Goal: Task Accomplishment & Management: Manage account settings

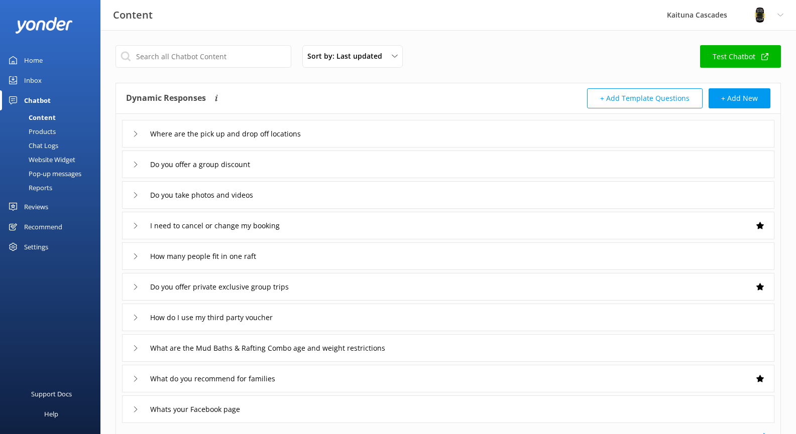
click at [31, 82] on div "Inbox" at bounding box center [33, 80] width 18 height 20
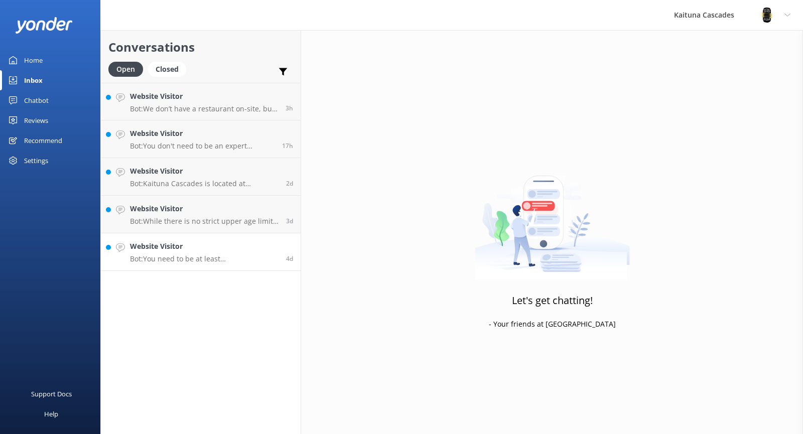
click at [199, 261] on p "Bot: You need to be at least [DEMOGRAPHIC_DATA] to raft the full river. While t…" at bounding box center [204, 258] width 149 height 9
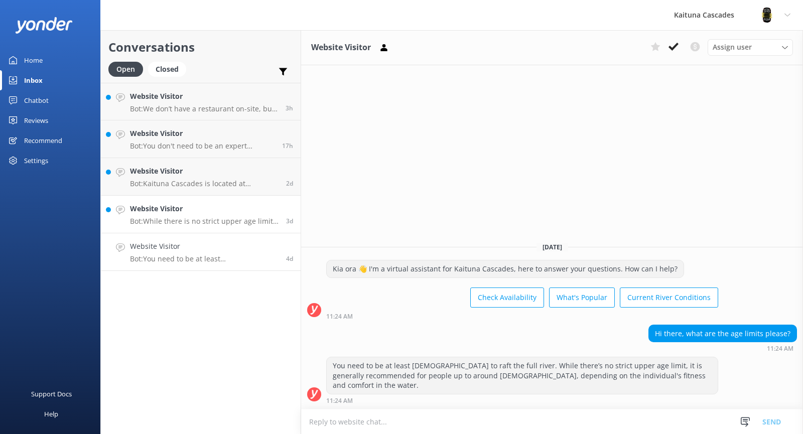
click at [193, 207] on h4 "Website Visitor" at bounding box center [204, 208] width 149 height 11
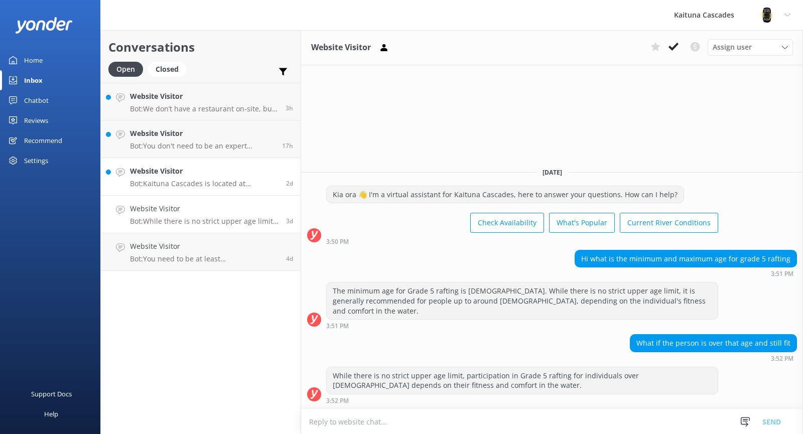
click at [194, 169] on h4 "Website Visitor" at bounding box center [204, 171] width 149 height 11
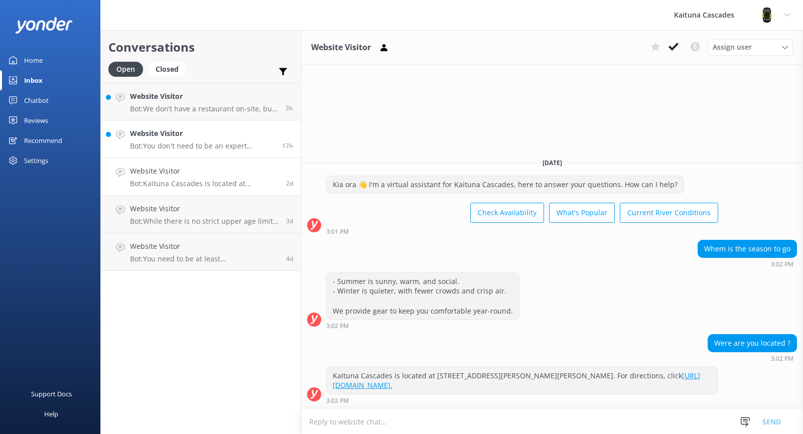
click at [229, 145] on p "Bot: You don't need to be an expert swimmer, but you must be comfortable floati…" at bounding box center [202, 146] width 145 height 9
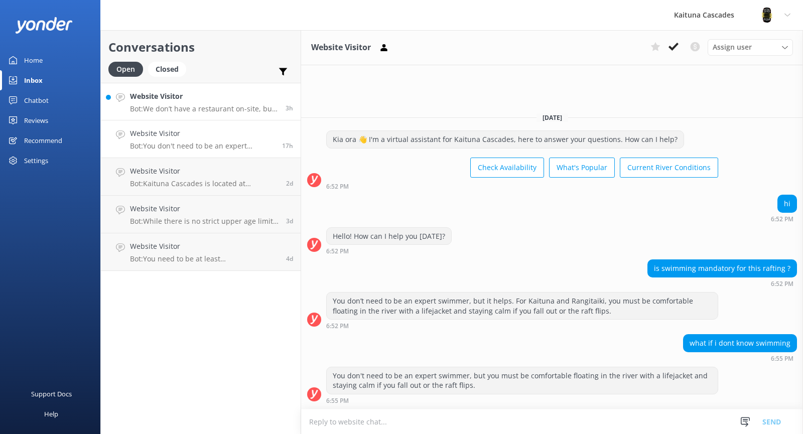
click at [188, 101] on h4 "Website Visitor" at bounding box center [204, 96] width 148 height 11
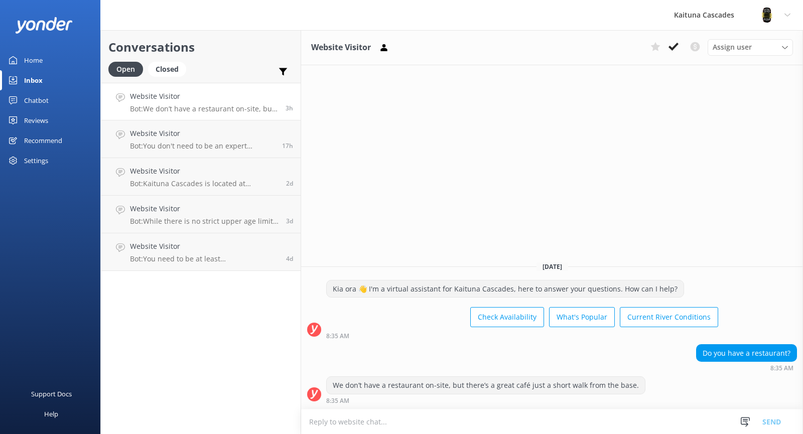
click at [57, 97] on link "Chatbot" at bounding box center [50, 100] width 100 height 20
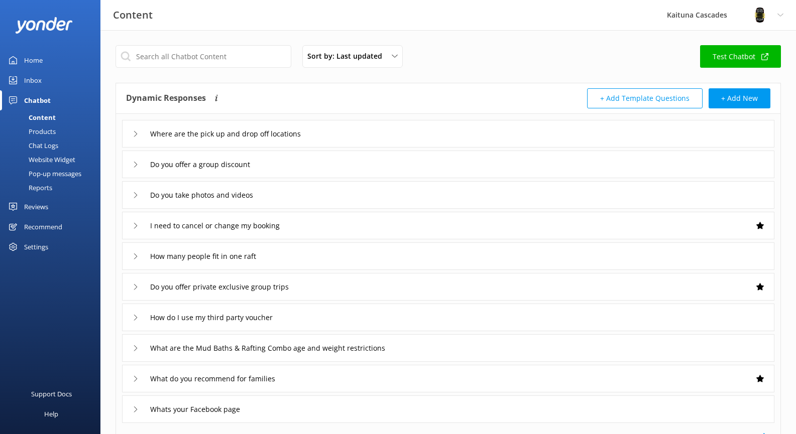
click at [44, 136] on div "Products" at bounding box center [31, 131] width 50 height 14
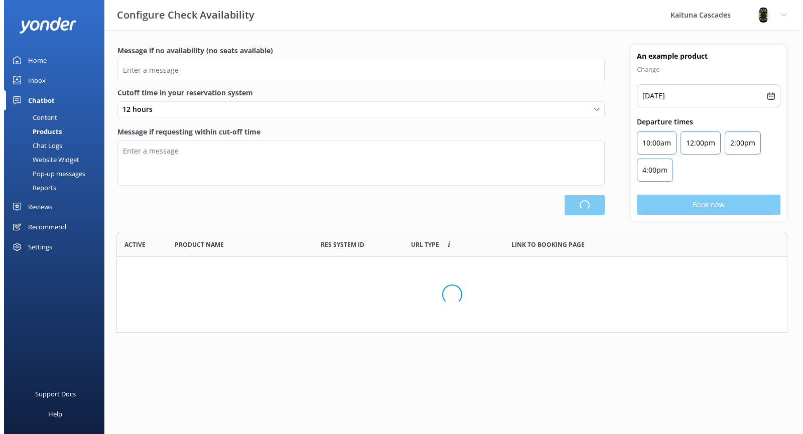
scroll to position [211, 664]
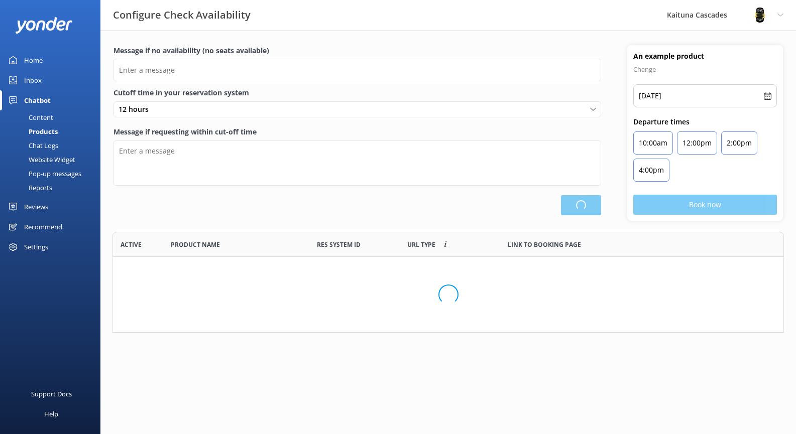
type input "There are no seats available, please check an alternative day"
type textarea "Our online booking system closes {hours} prior to departure. Please contact us …"
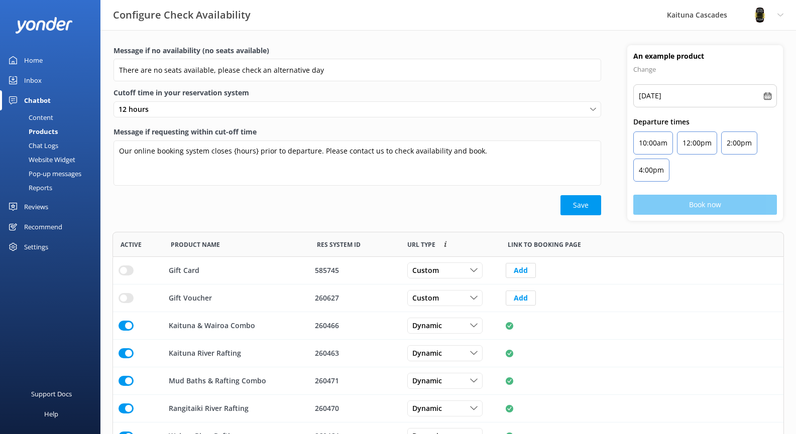
click at [49, 146] on div "Chat Logs" at bounding box center [32, 146] width 52 height 14
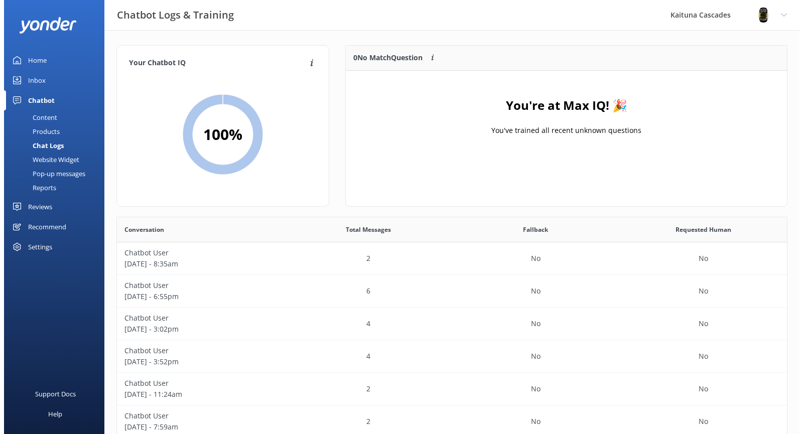
scroll to position [118, 434]
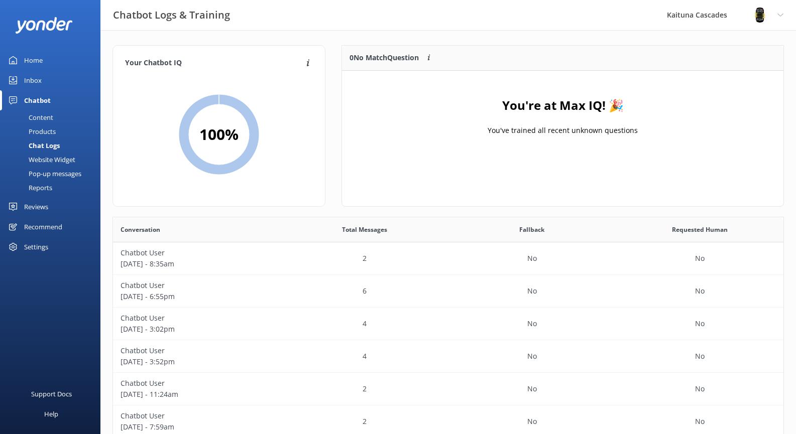
click at [46, 158] on div "Website Widget" at bounding box center [40, 160] width 69 height 14
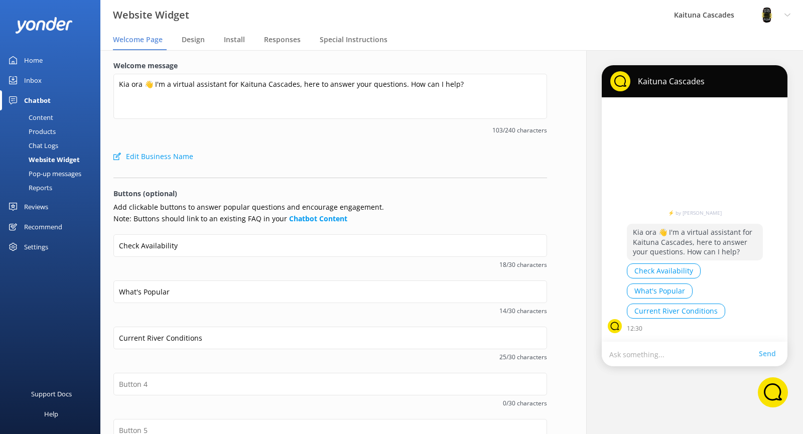
click at [53, 175] on div "Pop-up messages" at bounding box center [43, 174] width 75 height 14
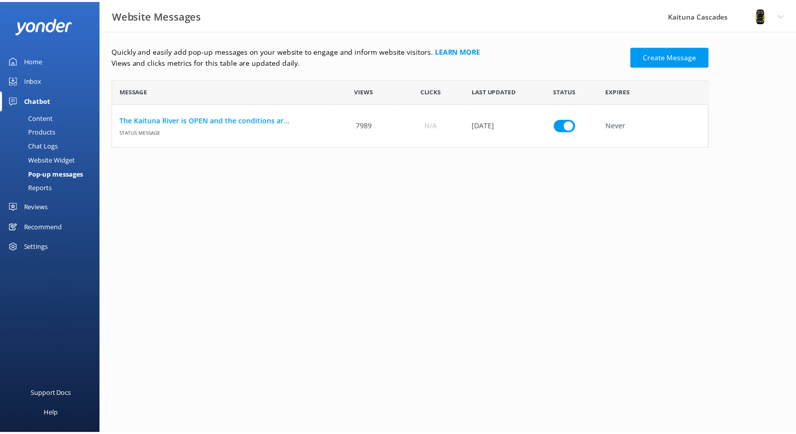
scroll to position [61, 595]
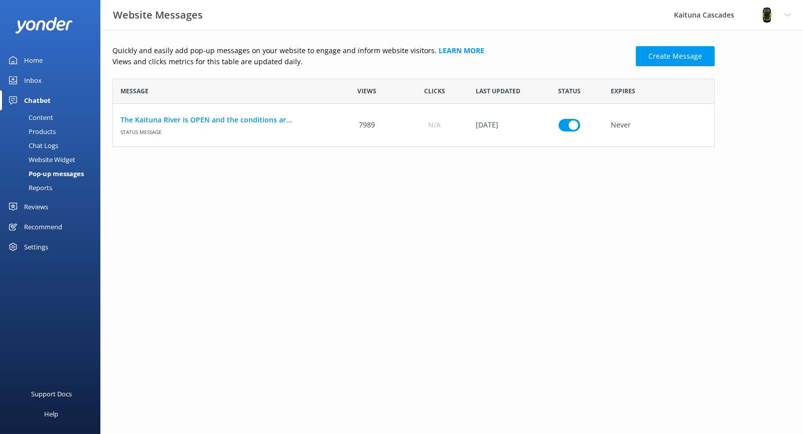
click at [45, 195] on div "Content Products Chat Logs Website Widget Pop-up messages Reports" at bounding box center [53, 153] width 94 height 86
click at [46, 187] on div "Reports" at bounding box center [29, 188] width 46 height 14
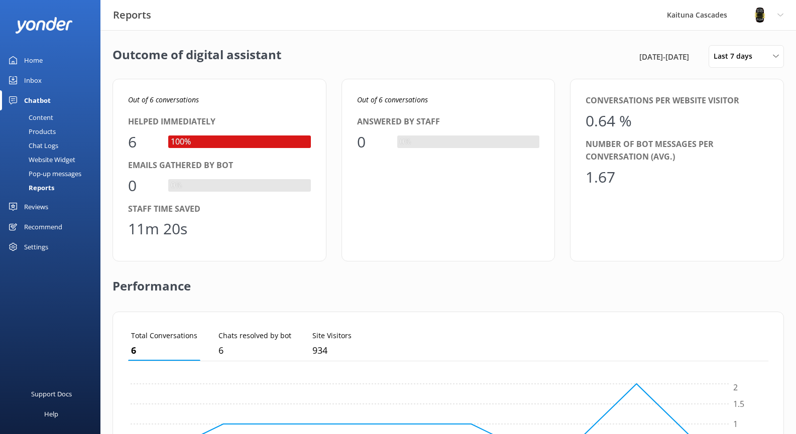
click at [44, 61] on link "Home" at bounding box center [50, 60] width 100 height 20
